Goal: Task Accomplishment & Management: Use online tool/utility

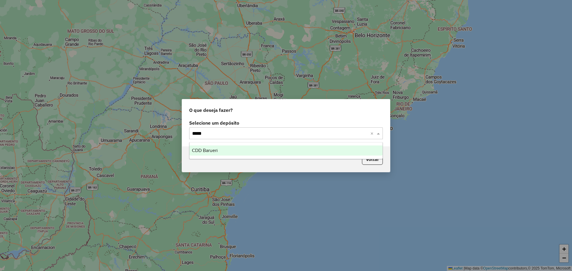
type input "******"
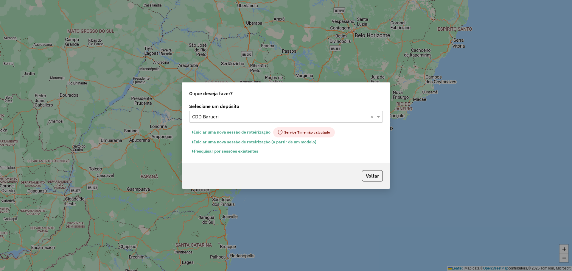
click at [245, 151] on button "Pesquisar por sessões existentes" at bounding box center [225, 151] width 72 height 9
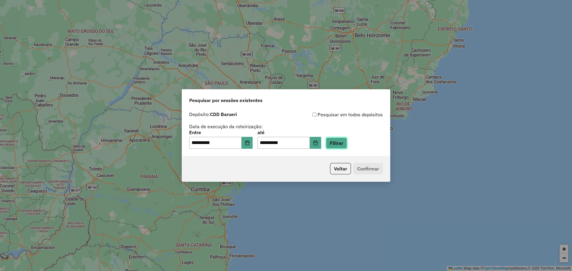
click at [347, 143] on button "Filtrar" at bounding box center [336, 143] width 21 height 11
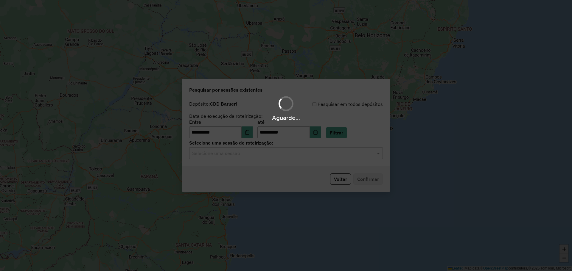
click at [275, 155] on div "Aguarde..." at bounding box center [286, 135] width 572 height 271
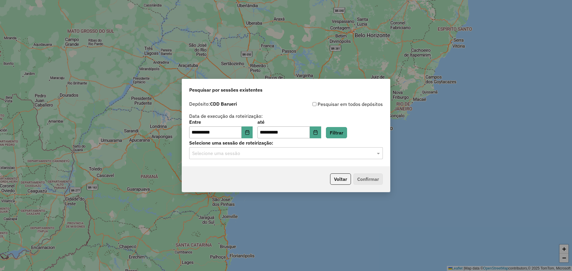
click at [262, 155] on input "text" at bounding box center [280, 153] width 176 height 7
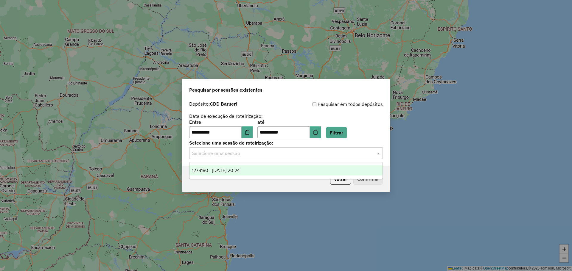
click at [240, 168] on span "1278180 - 18/09/2025 20:24" at bounding box center [216, 170] width 48 height 5
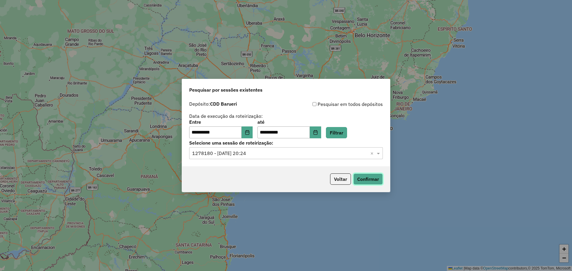
click at [377, 180] on button "Confirmar" at bounding box center [367, 179] width 29 height 11
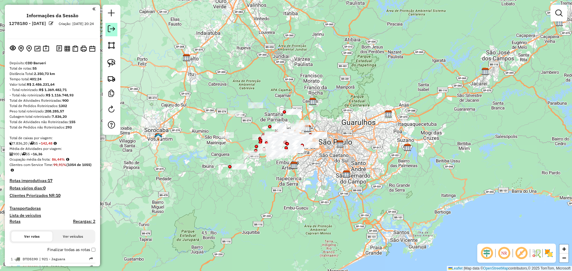
click at [112, 26] on em at bounding box center [111, 28] width 7 height 7
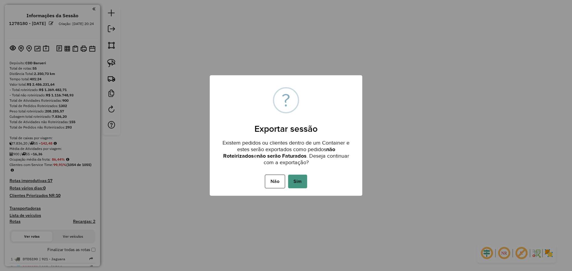
click at [300, 180] on button "Sim" at bounding box center [297, 182] width 19 height 14
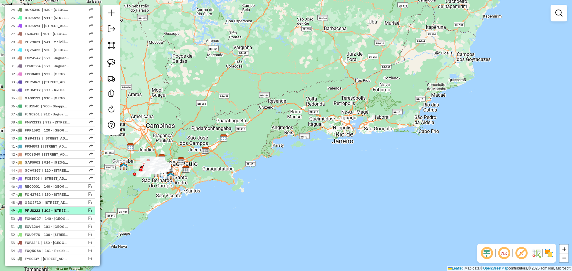
scroll to position [442, 0]
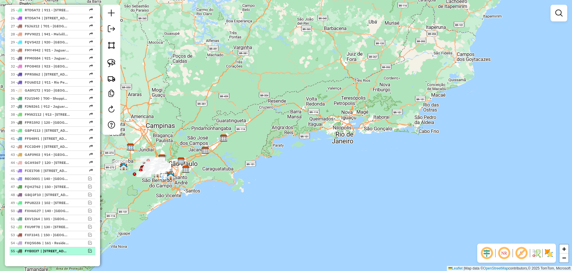
click at [48, 250] on span "| 151 - Jd Monte Carmelo, 152 - Vila Ouro Verde" at bounding box center [53, 251] width 27 height 5
select select "**********"
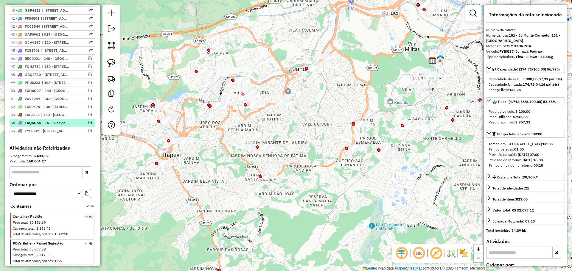
scroll to position [591, 0]
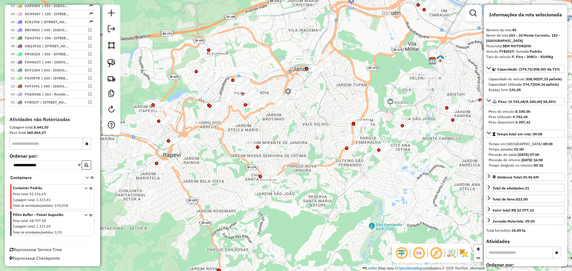
click at [89, 215] on icon at bounding box center [90, 225] width 3 height 22
click at [88, 100] on em at bounding box center [90, 102] width 4 height 4
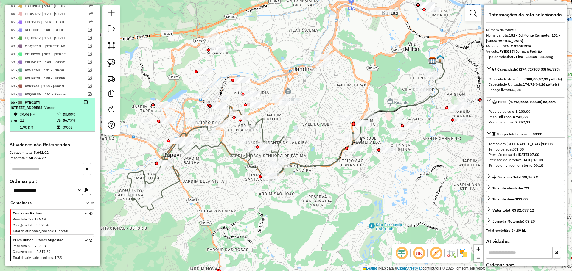
click at [89, 103] on em at bounding box center [91, 102] width 4 height 4
click at [84, 101] on em at bounding box center [86, 102] width 4 height 4
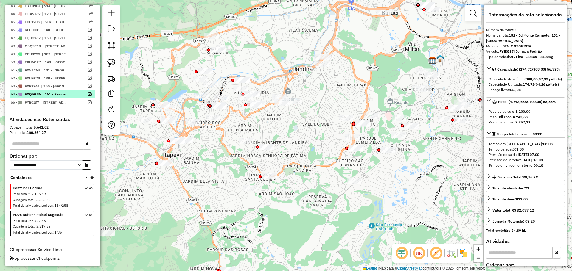
click at [88, 94] on em at bounding box center [90, 94] width 4 height 4
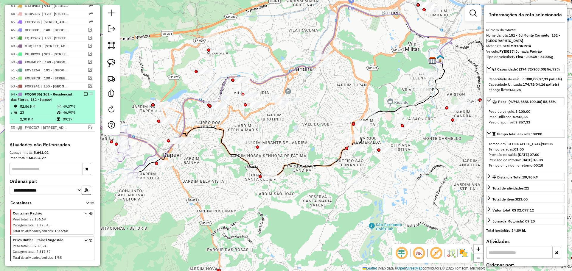
click at [85, 95] on em at bounding box center [86, 94] width 4 height 4
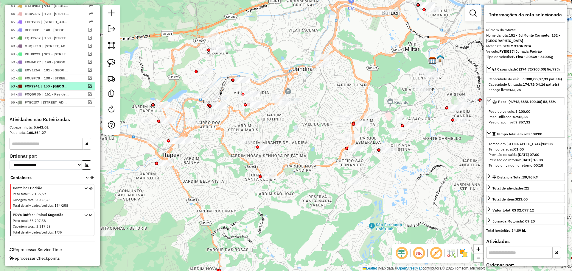
click at [89, 86] on em at bounding box center [90, 86] width 4 height 4
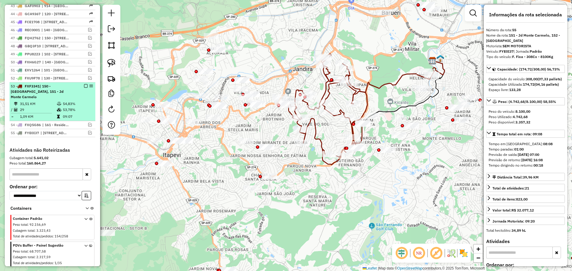
click at [84, 85] on em at bounding box center [86, 86] width 4 height 4
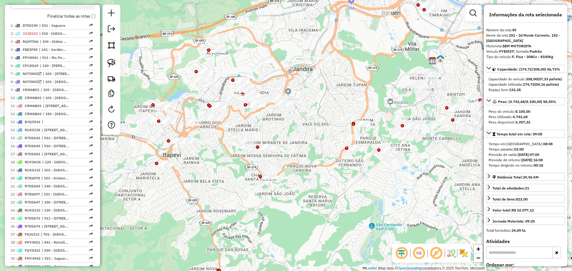
scroll to position [472, 0]
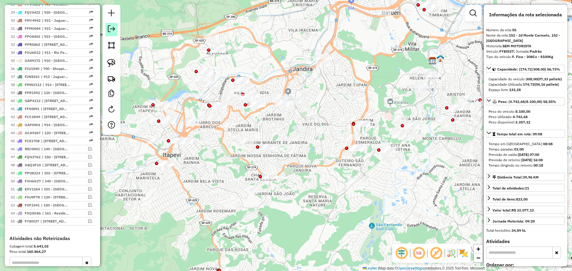
click at [109, 29] on em at bounding box center [111, 28] width 7 height 7
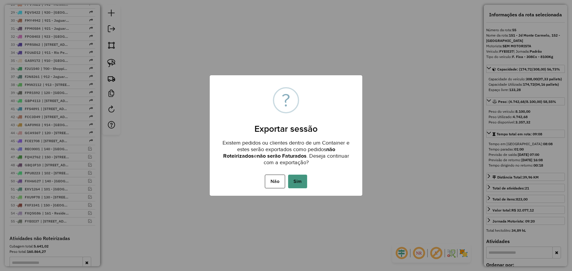
click at [296, 181] on button "Sim" at bounding box center [297, 182] width 19 height 14
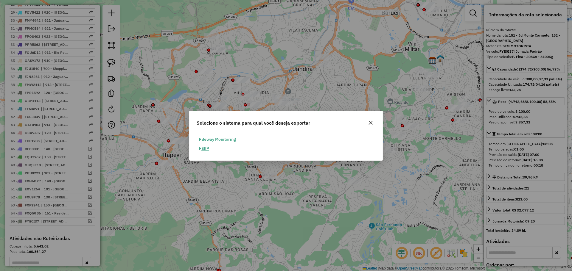
click at [208, 148] on button "ERP" at bounding box center [203, 148] width 15 height 9
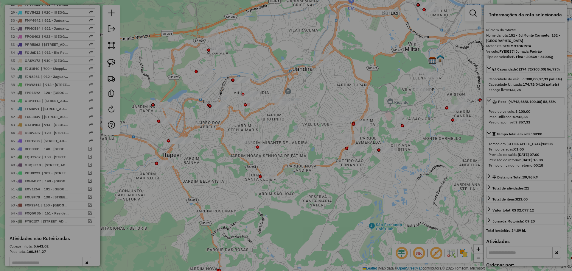
select select "**"
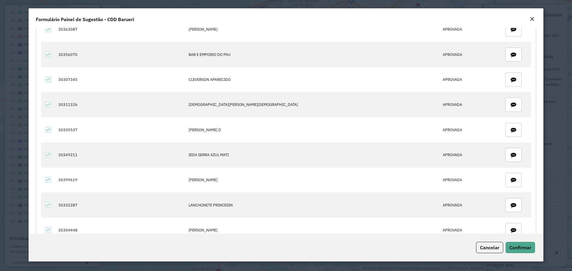
scroll to position [268, 0]
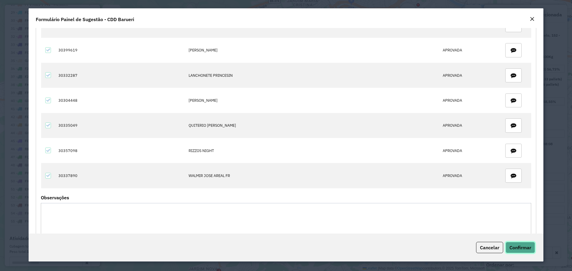
click at [513, 249] on span "Confirmar" at bounding box center [520, 248] width 22 height 6
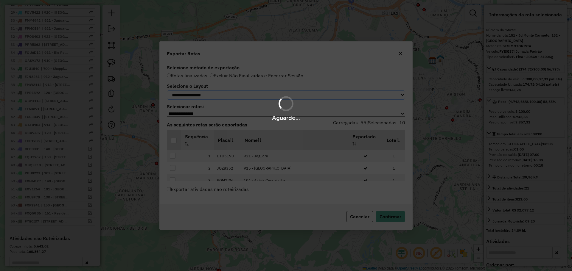
click at [219, 94] on select "**********" at bounding box center [286, 94] width 238 height 9
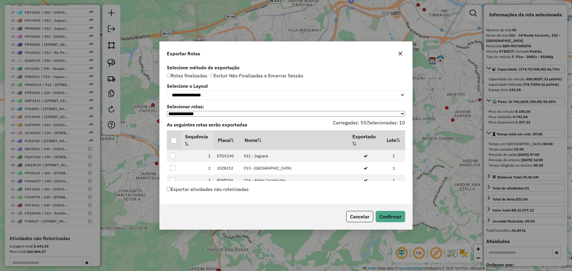
click at [225, 82] on label "Selecione o Layout" at bounding box center [286, 85] width 238 height 7
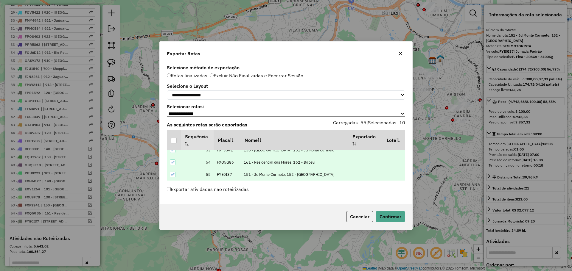
scroll to position [789, 0]
click at [386, 215] on button "Confirmar" at bounding box center [389, 216] width 29 height 11
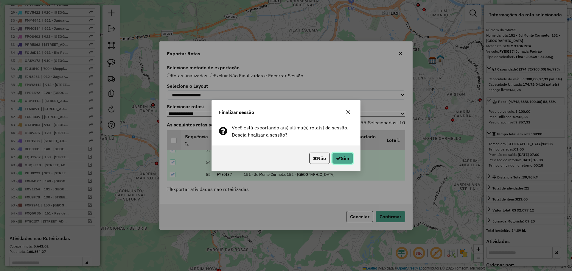
click at [339, 160] on icon "button" at bounding box center [338, 158] width 5 height 5
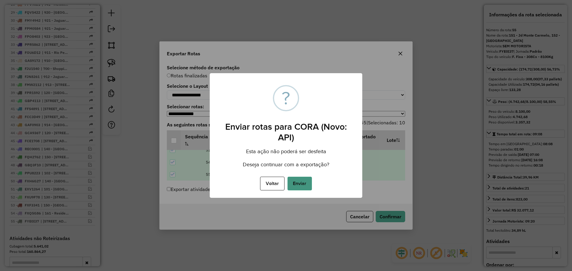
click at [308, 182] on button "Enviar" at bounding box center [299, 184] width 24 height 14
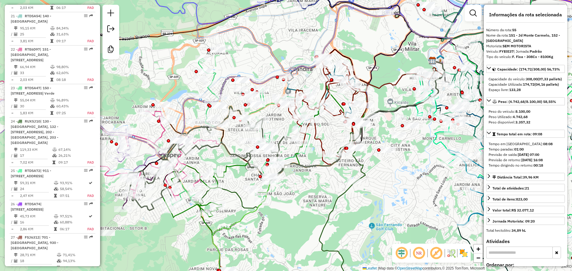
scroll to position [830, 0]
